Goal: Task Accomplishment & Management: Manage account settings

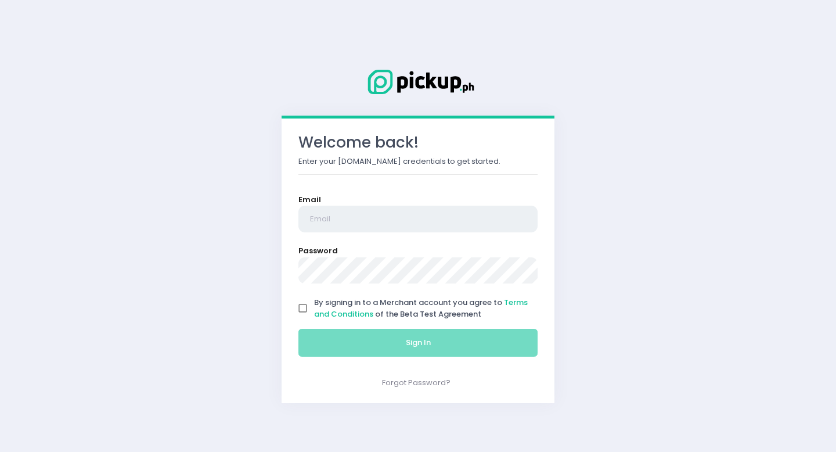
type input "[EMAIL_ADDRESS][DOMAIN_NAME]"
click at [305, 308] on input "By signing in to a Merchant account you agree to Terms and Conditions of the Be…" at bounding box center [303, 308] width 22 height 22
checkbox input "true"
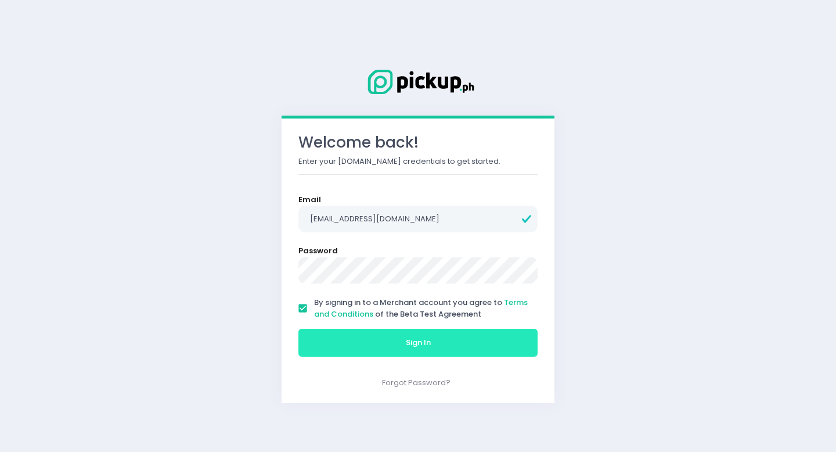
click at [332, 338] on button "Sign In" at bounding box center [417, 343] width 239 height 28
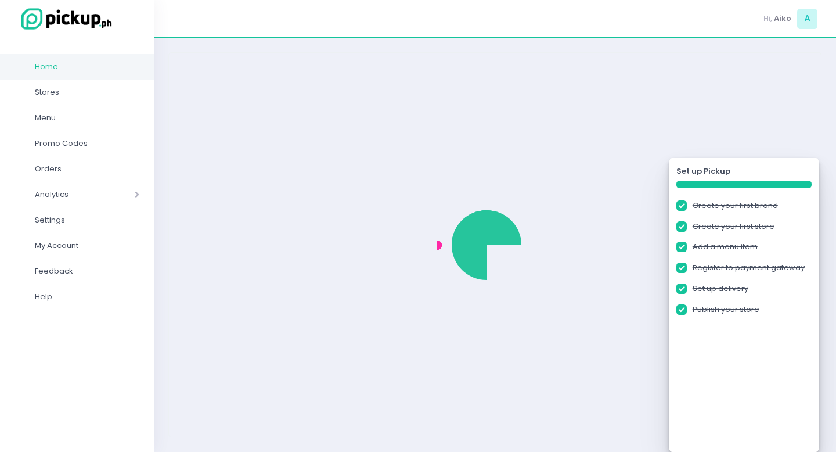
checkbox input "true"
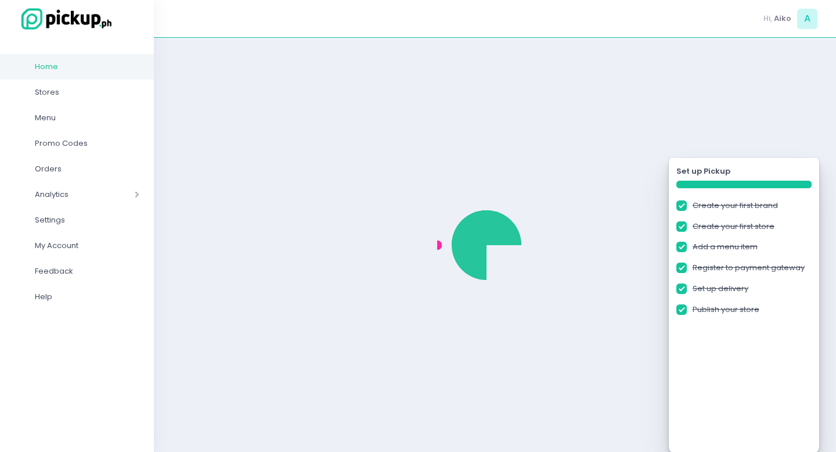
checkbox input "true"
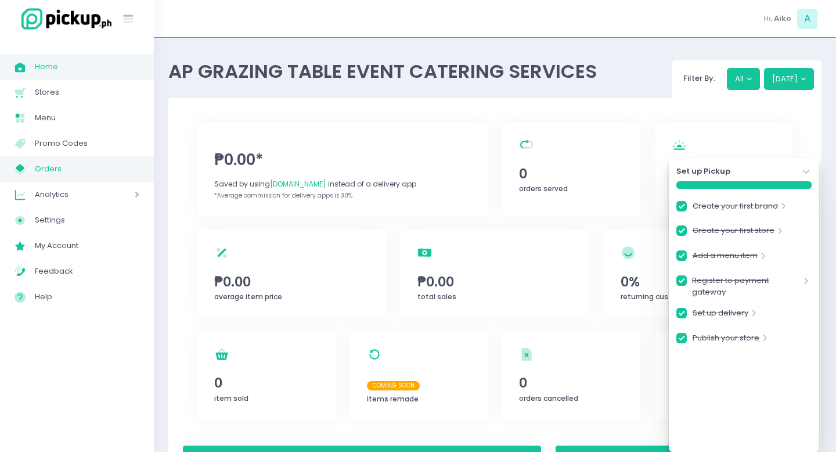
click at [66, 167] on span "Orders" at bounding box center [87, 168] width 105 height 15
checkbox input "true"
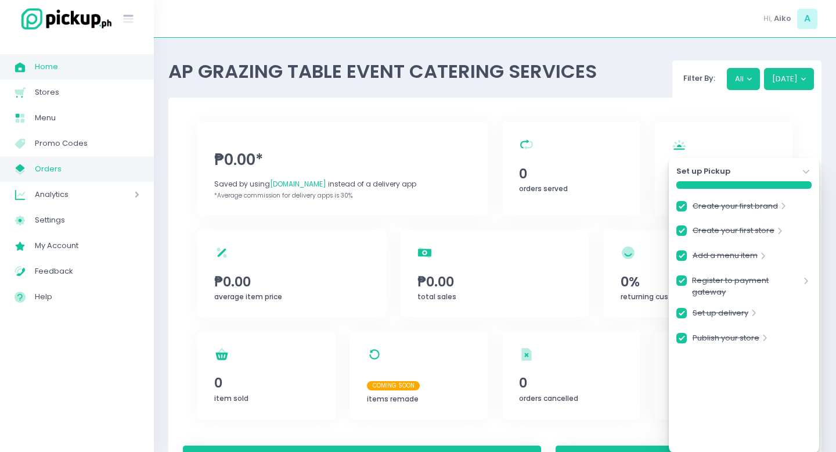
checkbox input "true"
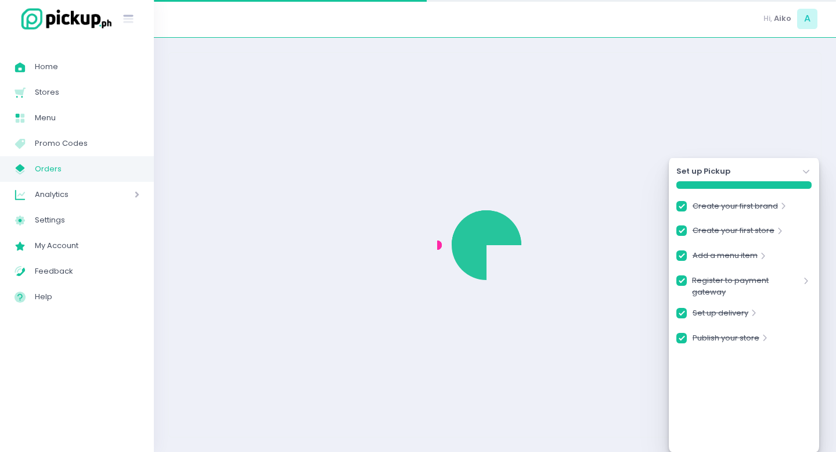
checkbox input "true"
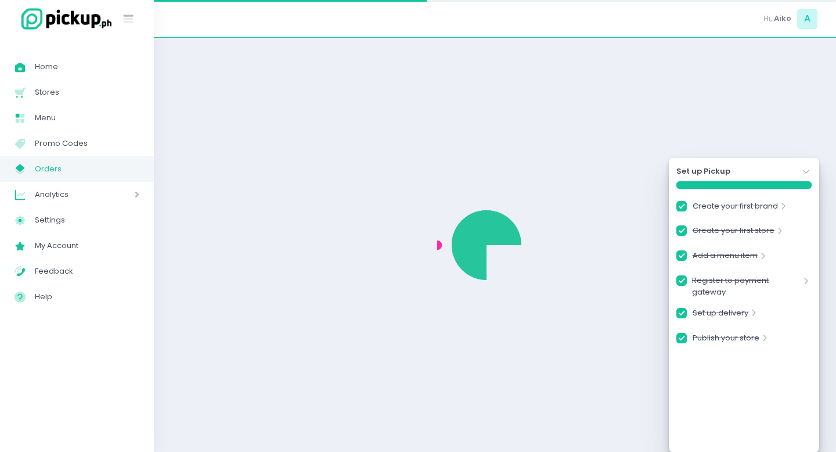
checkbox input "true"
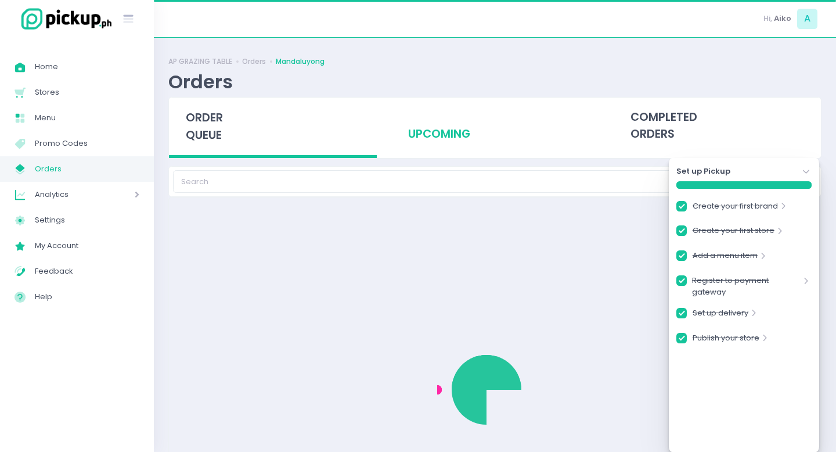
checkbox input "true"
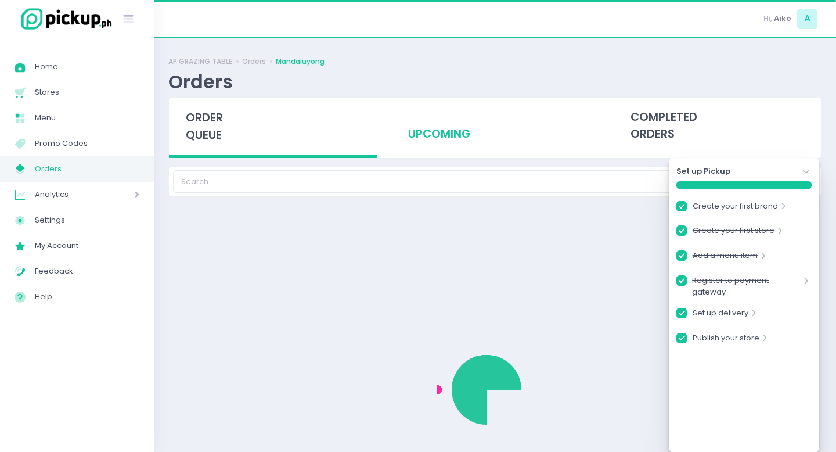
checkbox input "true"
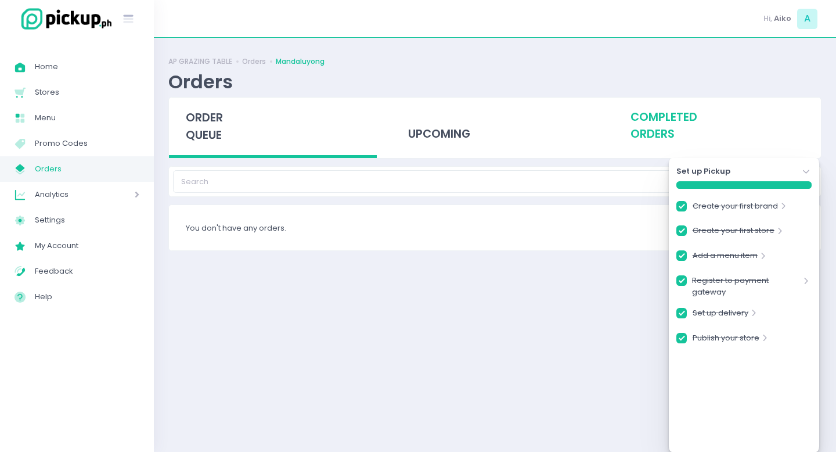
click at [689, 127] on div "completed orders" at bounding box center [717, 126] width 208 height 57
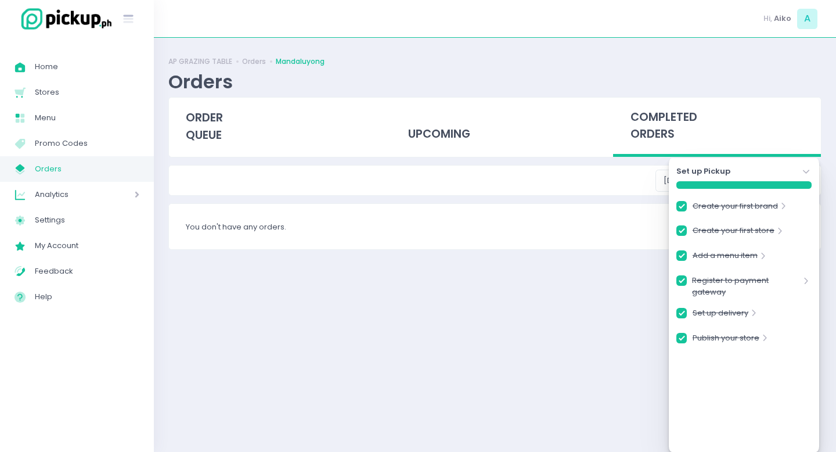
click at [808, 167] on icon "Stockholm-icons / Navigation / Angle-down Created with Sketch." at bounding box center [807, 172] width 12 height 12
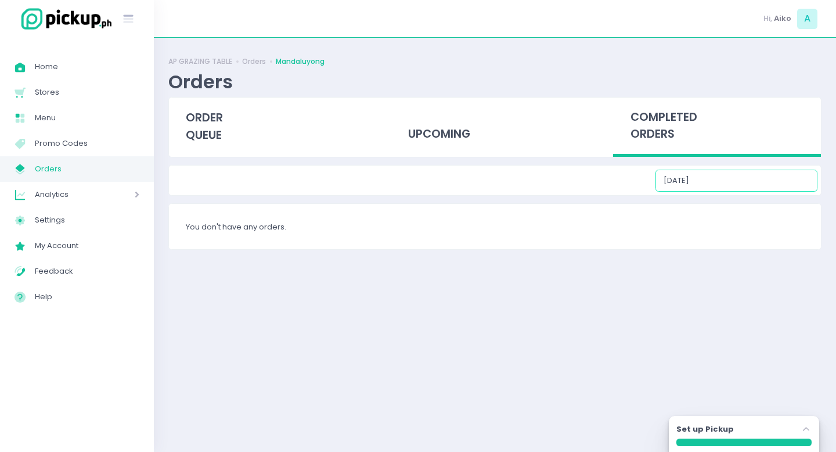
click at [761, 185] on input "[DATE]" at bounding box center [736, 181] width 162 height 22
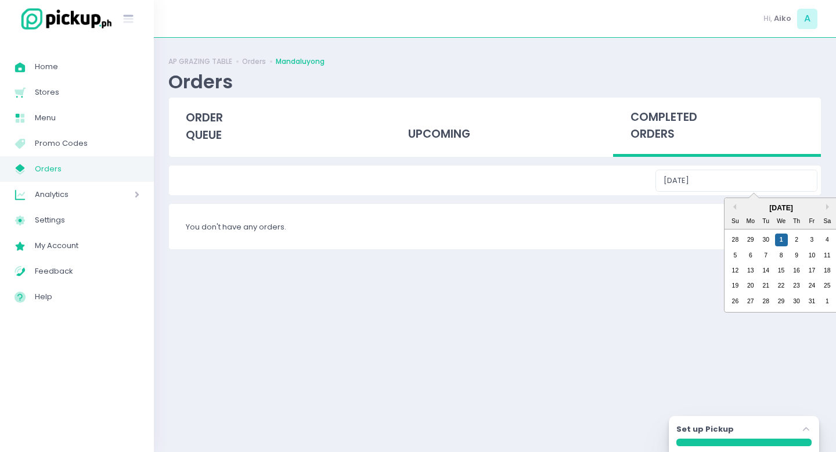
click at [738, 210] on div "[DATE]" at bounding box center [781, 208] width 113 height 10
click at [734, 208] on button "Previous Month" at bounding box center [733, 207] width 6 height 6
click at [829, 209] on button "Next Month" at bounding box center [829, 207] width 6 height 6
click at [815, 270] on div "19" at bounding box center [811, 270] width 13 height 13
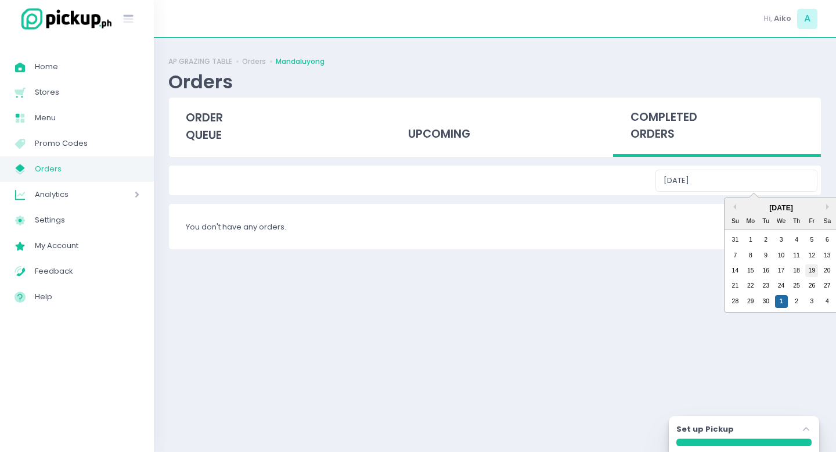
type input "[DATE]"
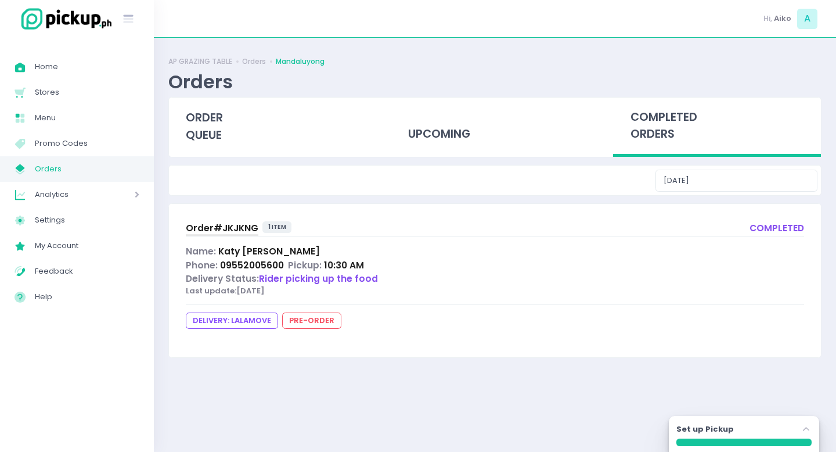
click at [201, 237] on div "Order# JKJKNG 1 item completed Name: [PERSON_NAME] Phone: 09552005600 Pickup: 1…" at bounding box center [495, 280] width 652 height 153
click at [198, 229] on span "Order# JKJKNG" at bounding box center [222, 228] width 73 height 12
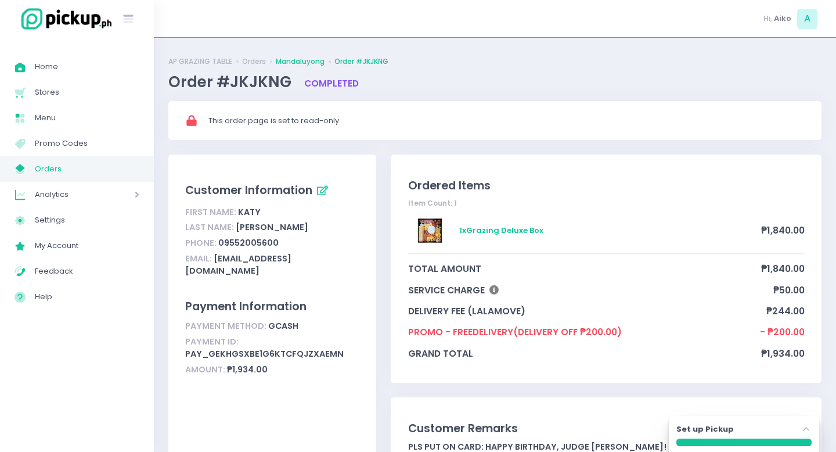
click at [303, 62] on link "Mandaluyong" at bounding box center [300, 61] width 49 height 10
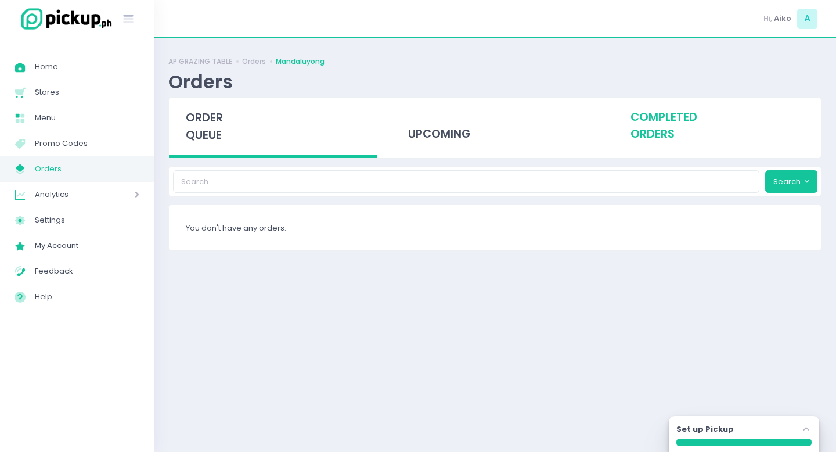
click at [657, 131] on div "completed orders" at bounding box center [717, 126] width 208 height 57
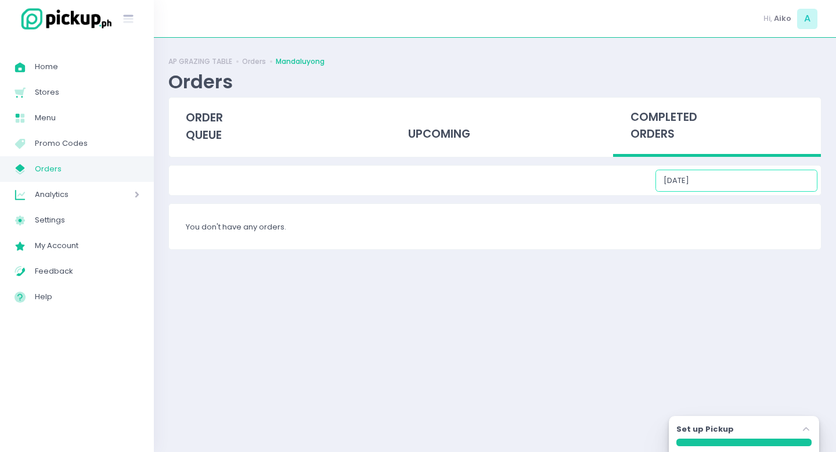
click at [754, 186] on input "[DATE]" at bounding box center [736, 181] width 162 height 22
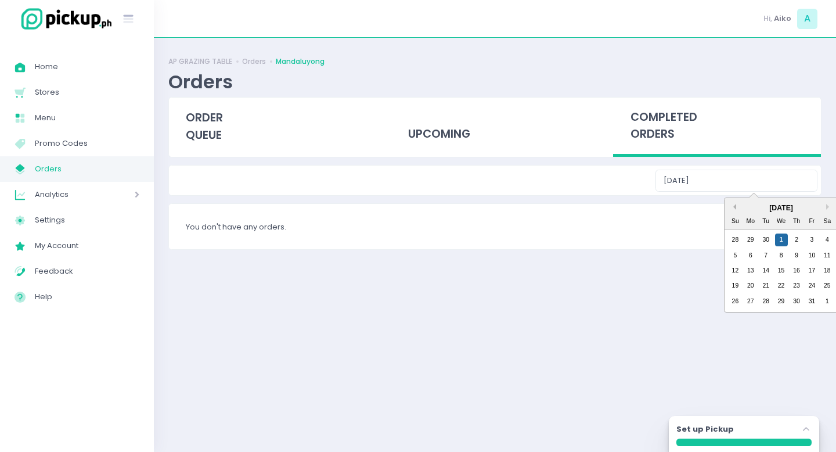
click at [736, 204] on button "Previous Month" at bounding box center [733, 207] width 6 height 6
click at [736, 283] on div "21" at bounding box center [735, 285] width 13 height 13
type input "[DATE]"
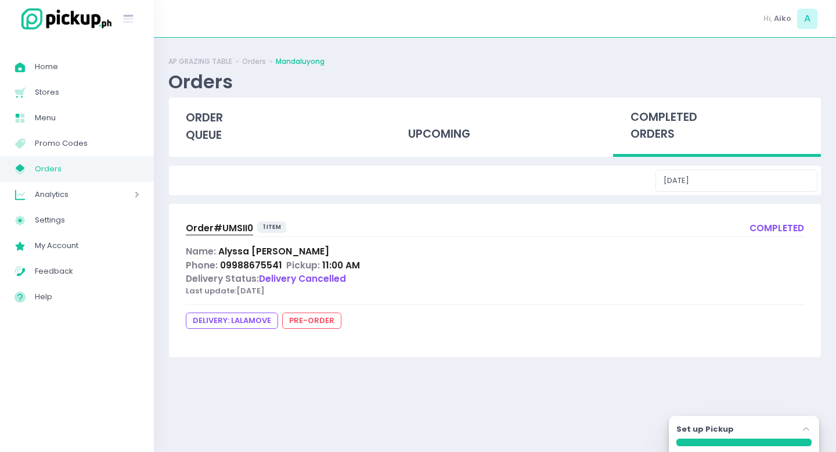
click at [225, 230] on span "Order# UMSII0" at bounding box center [219, 228] width 67 height 12
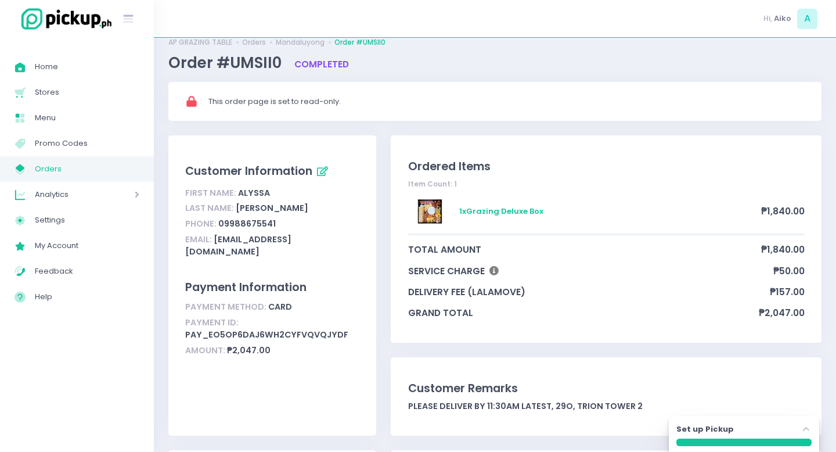
scroll to position [20, 0]
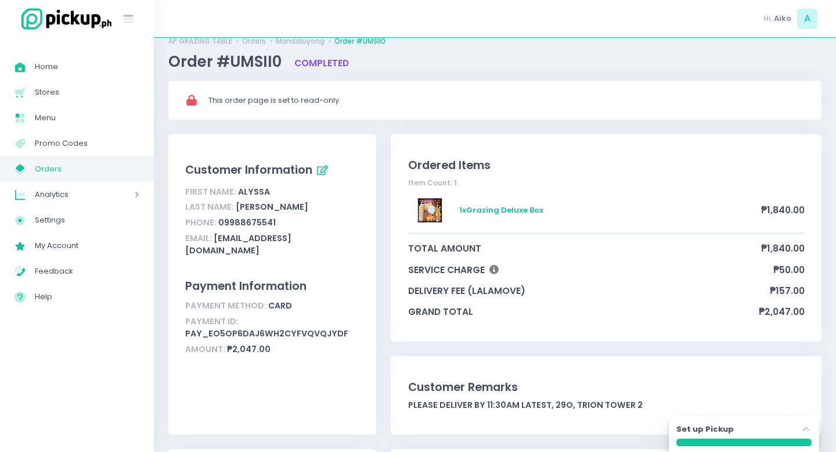
click at [289, 43] on link "Mandaluyong" at bounding box center [300, 41] width 49 height 10
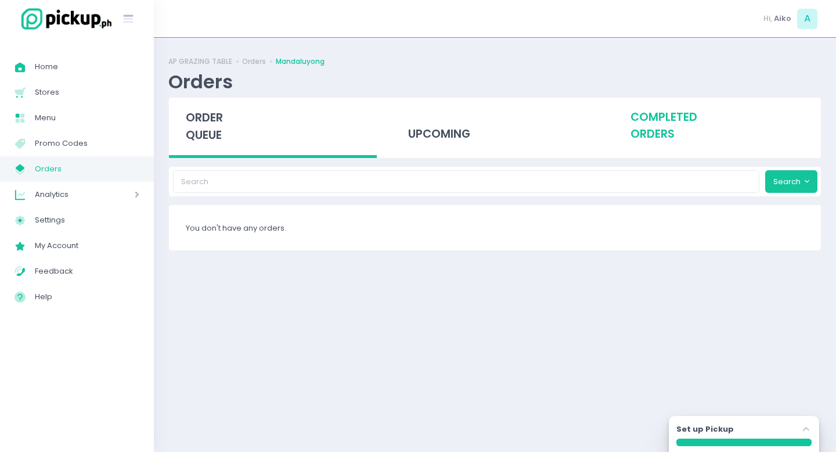
click at [669, 128] on div "completed orders" at bounding box center [717, 126] width 208 height 57
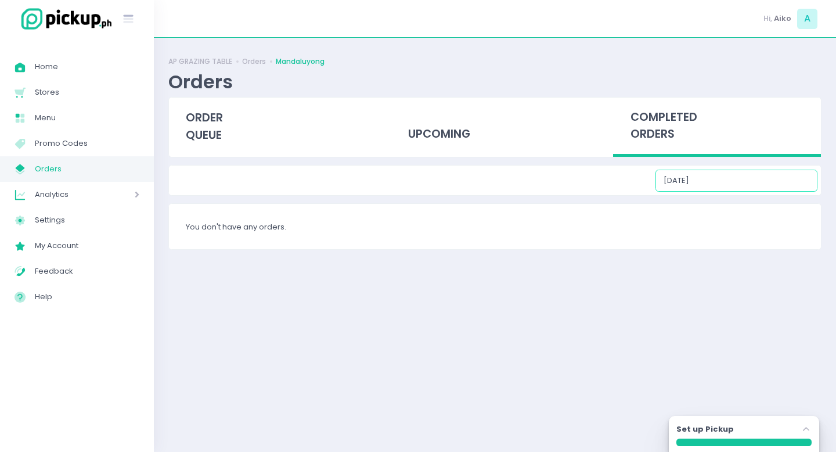
click at [762, 184] on input "[DATE]" at bounding box center [736, 181] width 162 height 22
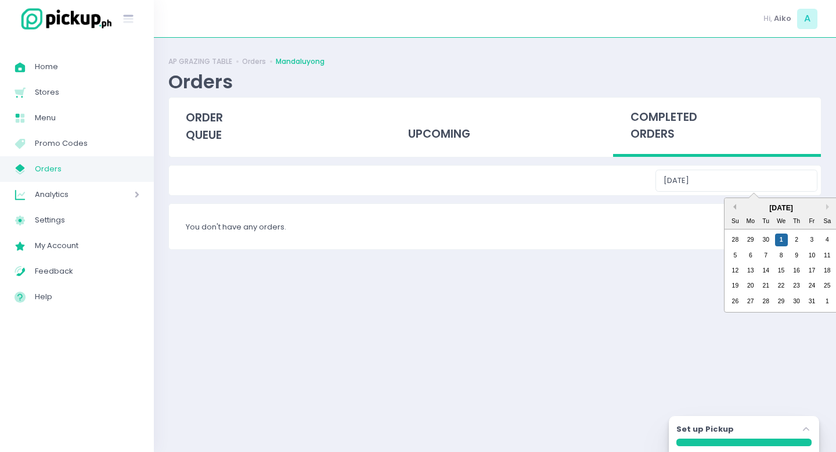
click at [733, 205] on button "Previous Month" at bounding box center [733, 207] width 6 height 6
click at [754, 287] on div "22" at bounding box center [750, 285] width 13 height 13
type input "[DATE]"
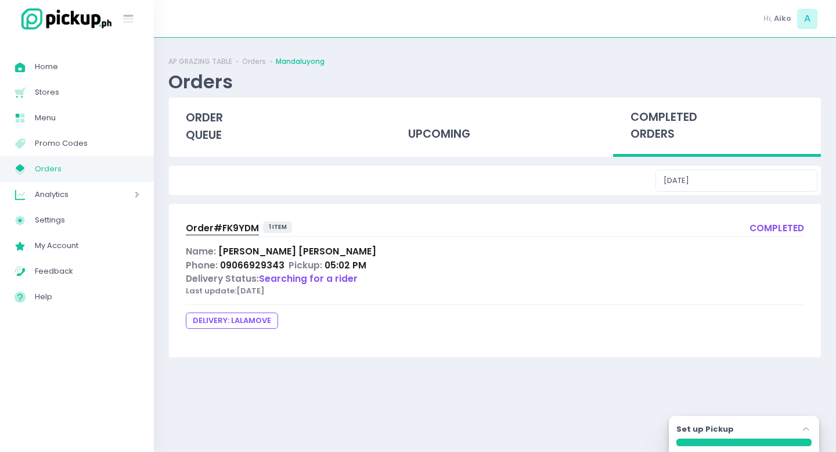
click at [211, 228] on span "Order# FK9YDM" at bounding box center [222, 228] width 73 height 12
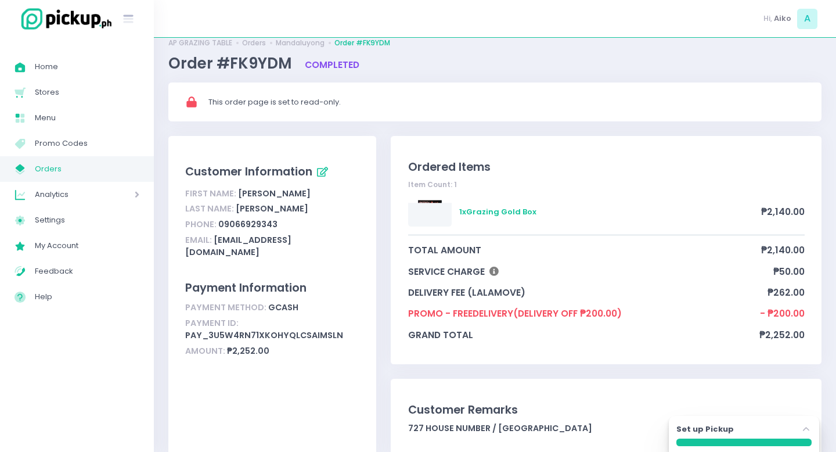
scroll to position [19, 0]
click at [285, 45] on link "Mandaluyong" at bounding box center [300, 42] width 49 height 10
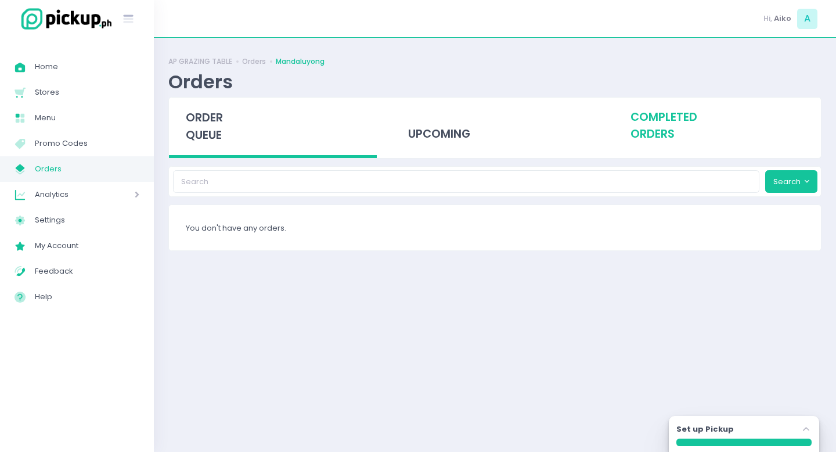
click at [681, 126] on div "completed orders" at bounding box center [717, 126] width 208 height 57
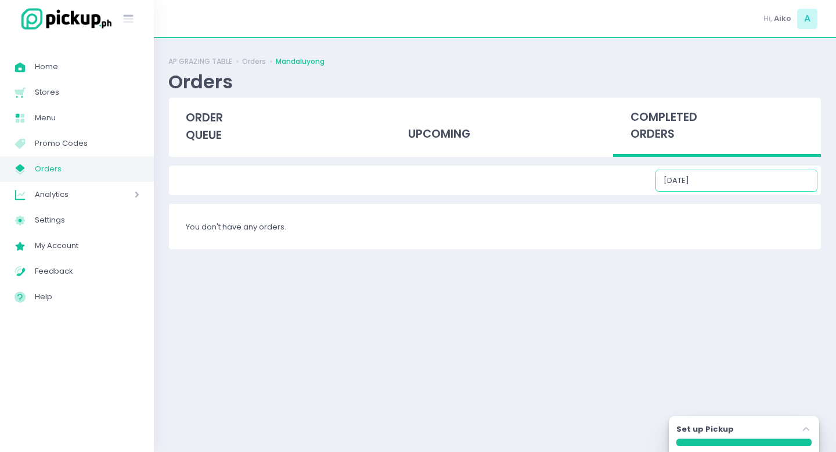
click at [743, 186] on input "[DATE]" at bounding box center [736, 181] width 162 height 22
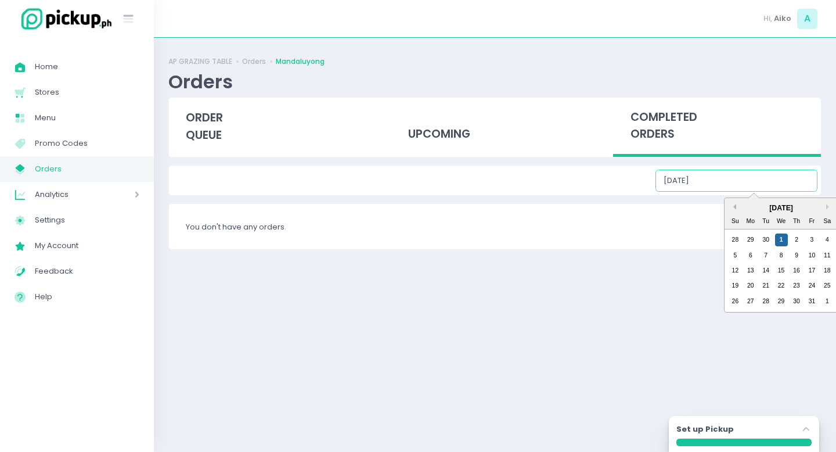
click at [736, 207] on button "Previous Month" at bounding box center [733, 207] width 6 height 6
click at [781, 288] on div "24" at bounding box center [781, 285] width 13 height 13
type input "[DATE]"
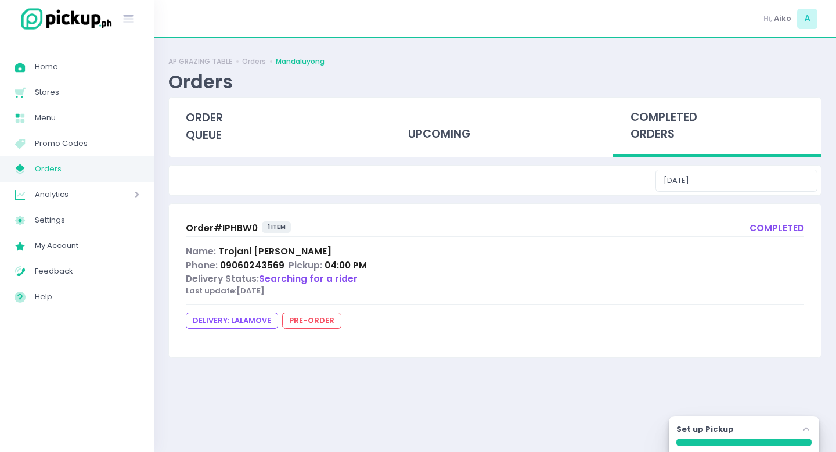
click at [221, 224] on span "Order# IPHBW0" at bounding box center [222, 228] width 72 height 12
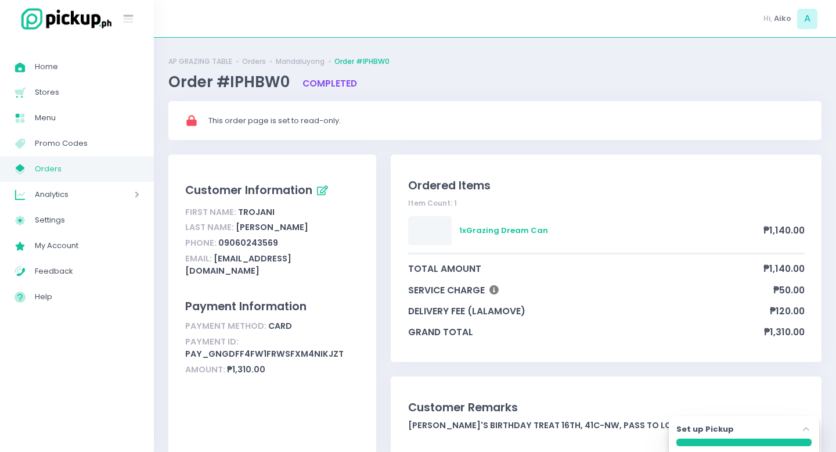
scroll to position [6, 0]
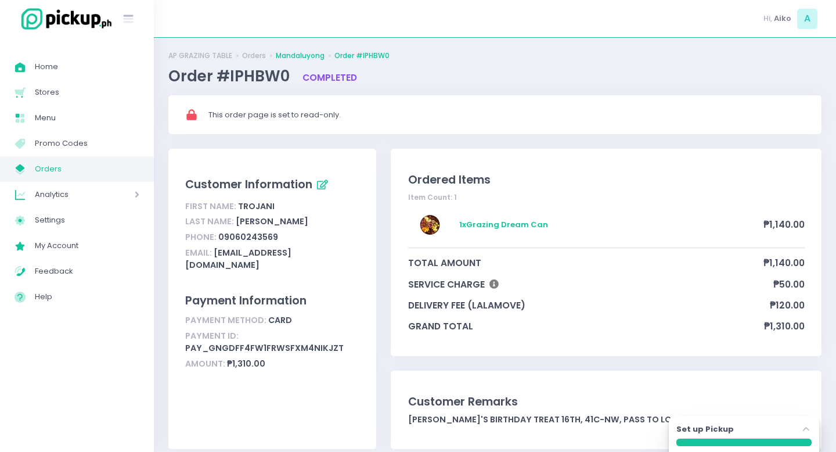
click at [304, 56] on link "Mandaluyong" at bounding box center [300, 56] width 49 height 10
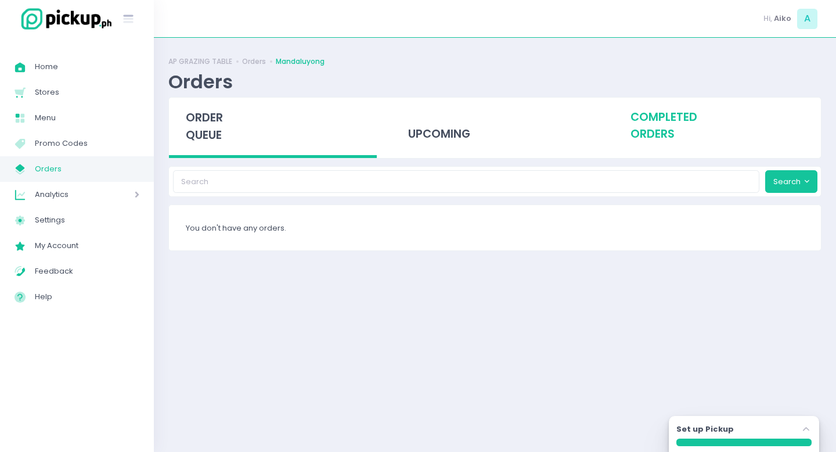
click at [670, 133] on div "completed orders" at bounding box center [717, 126] width 208 height 57
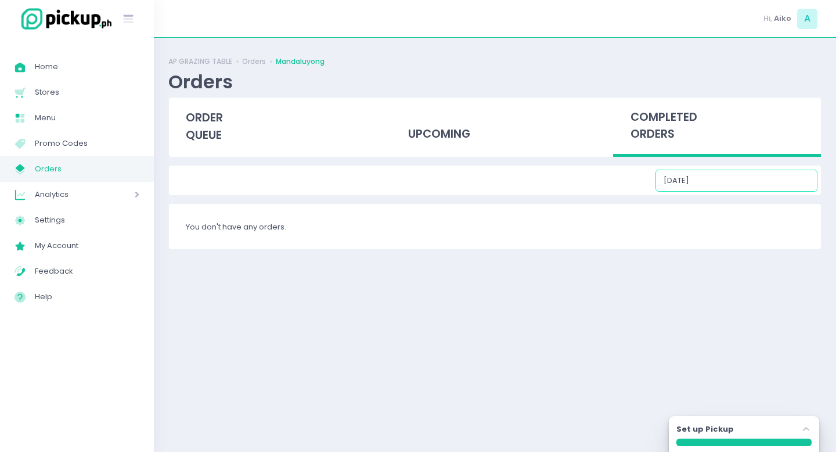
click at [750, 171] on input "[DATE]" at bounding box center [736, 181] width 162 height 22
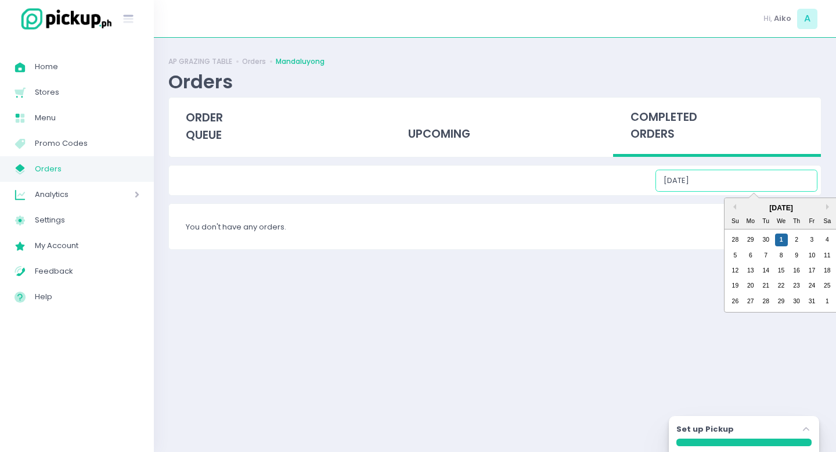
click at [729, 208] on div "[DATE]" at bounding box center [781, 208] width 113 height 10
click at [733, 208] on button "Previous Month" at bounding box center [733, 207] width 6 height 6
click at [793, 288] on div "25" at bounding box center [796, 285] width 13 height 13
type input "[DATE]"
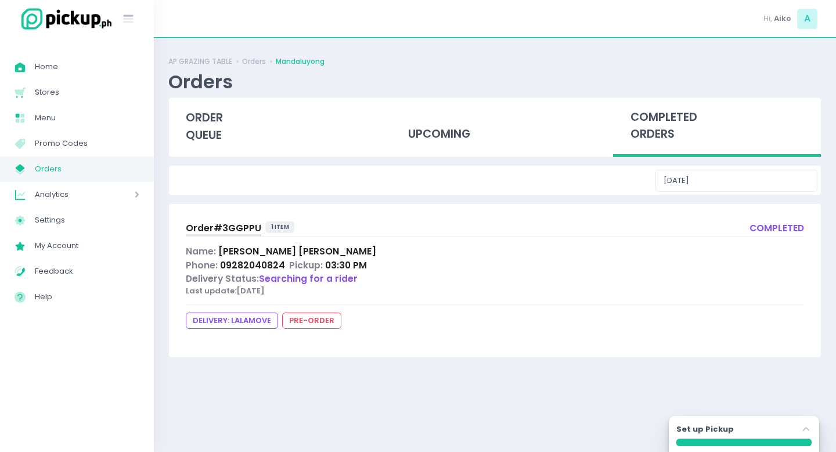
click at [207, 228] on span "Order# 3GGPPU" at bounding box center [223, 228] width 75 height 12
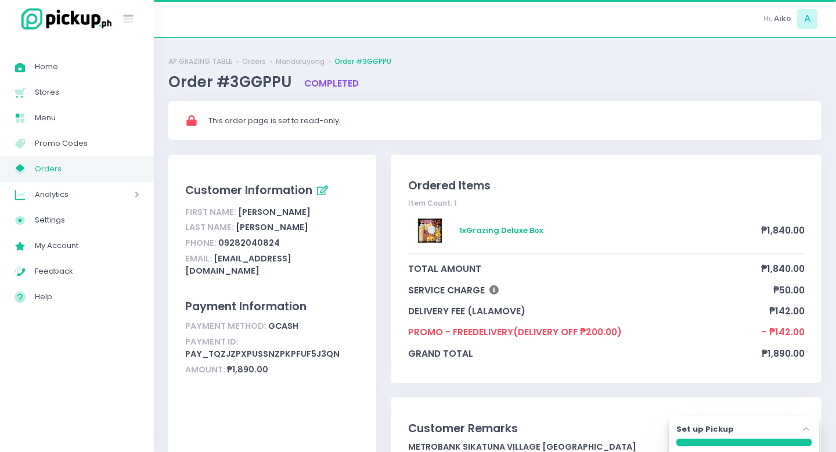
scroll to position [27, 0]
